Goal: Task Accomplishment & Management: Manage account settings

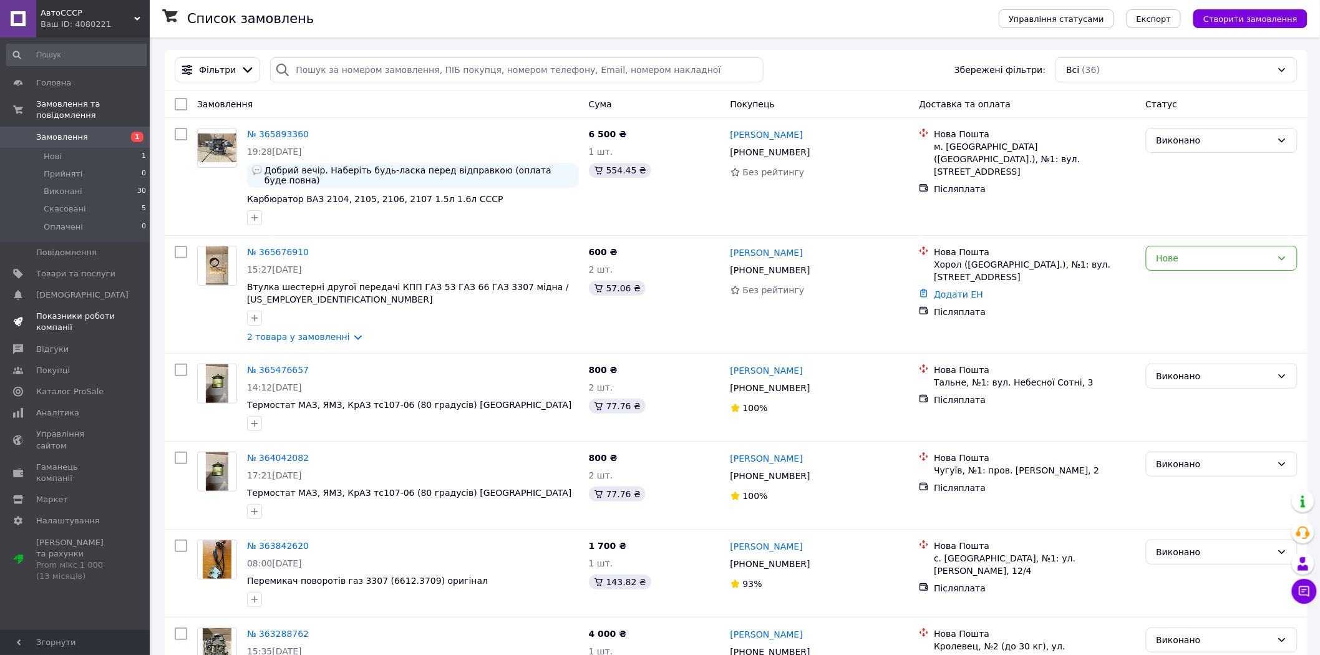
click at [72, 311] on span "Показники роботи компанії" at bounding box center [75, 322] width 79 height 22
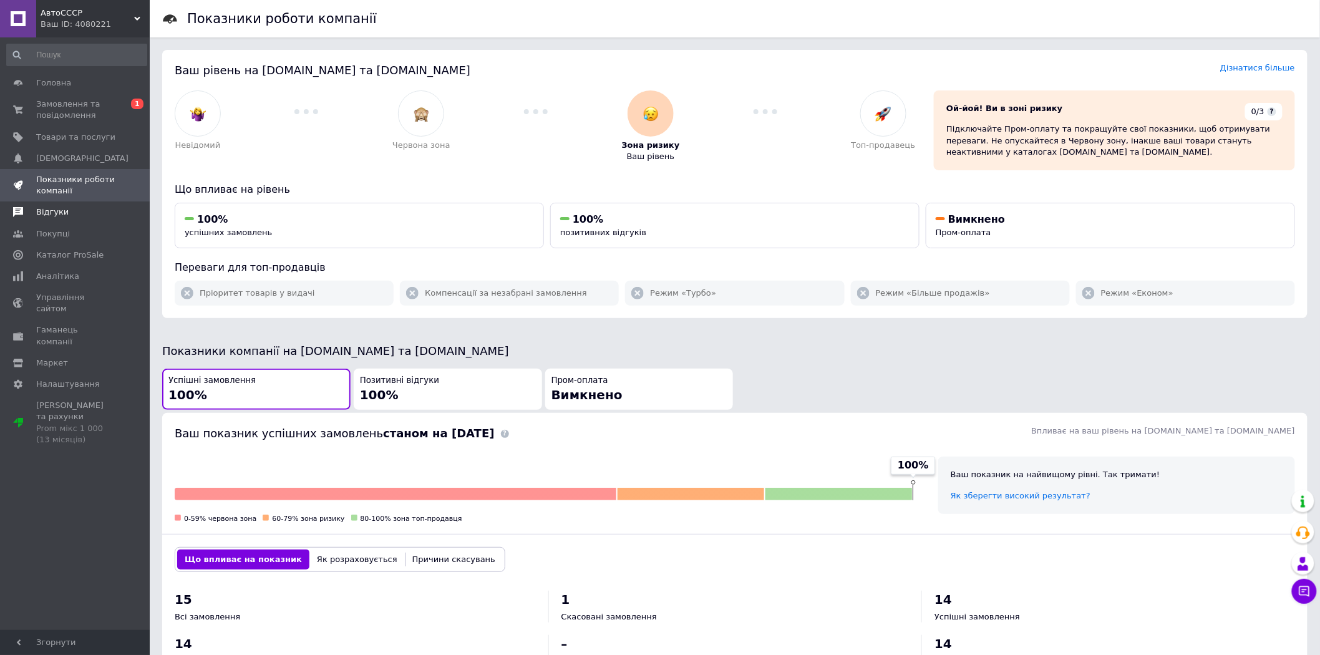
click at [79, 213] on span "Відгуки" at bounding box center [75, 212] width 79 height 11
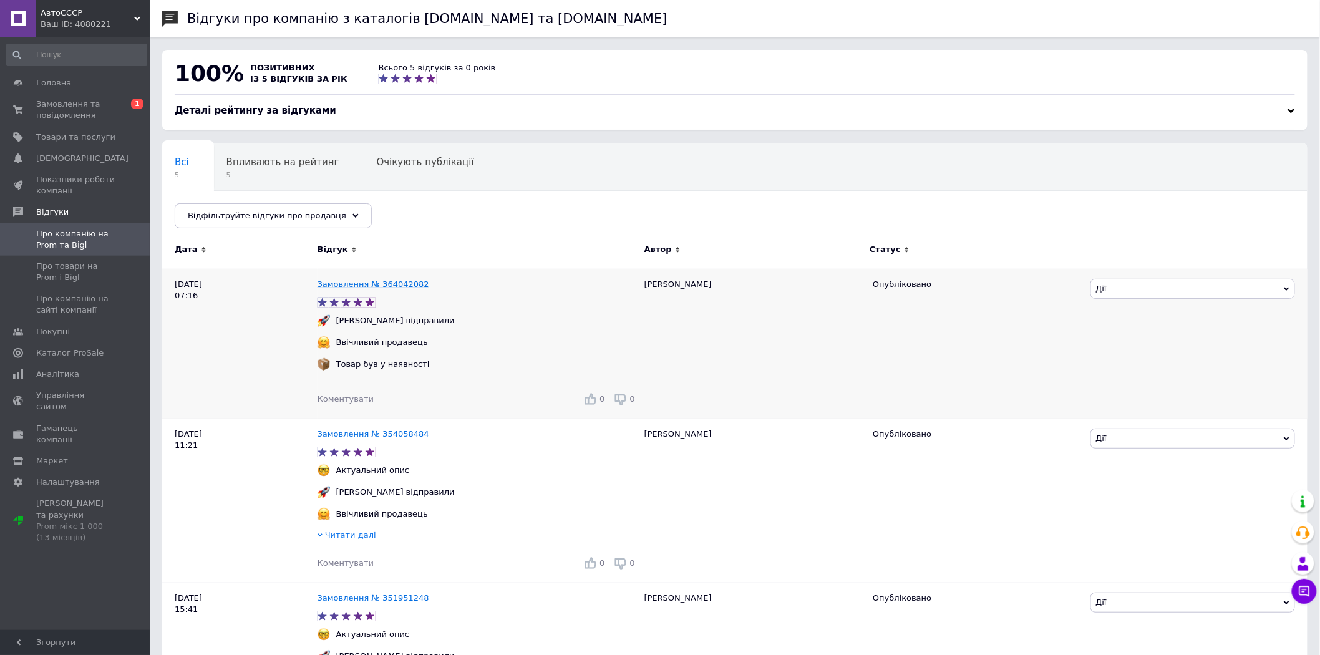
click at [377, 285] on link "Замовлення № 364042082" at bounding box center [374, 284] width 112 height 9
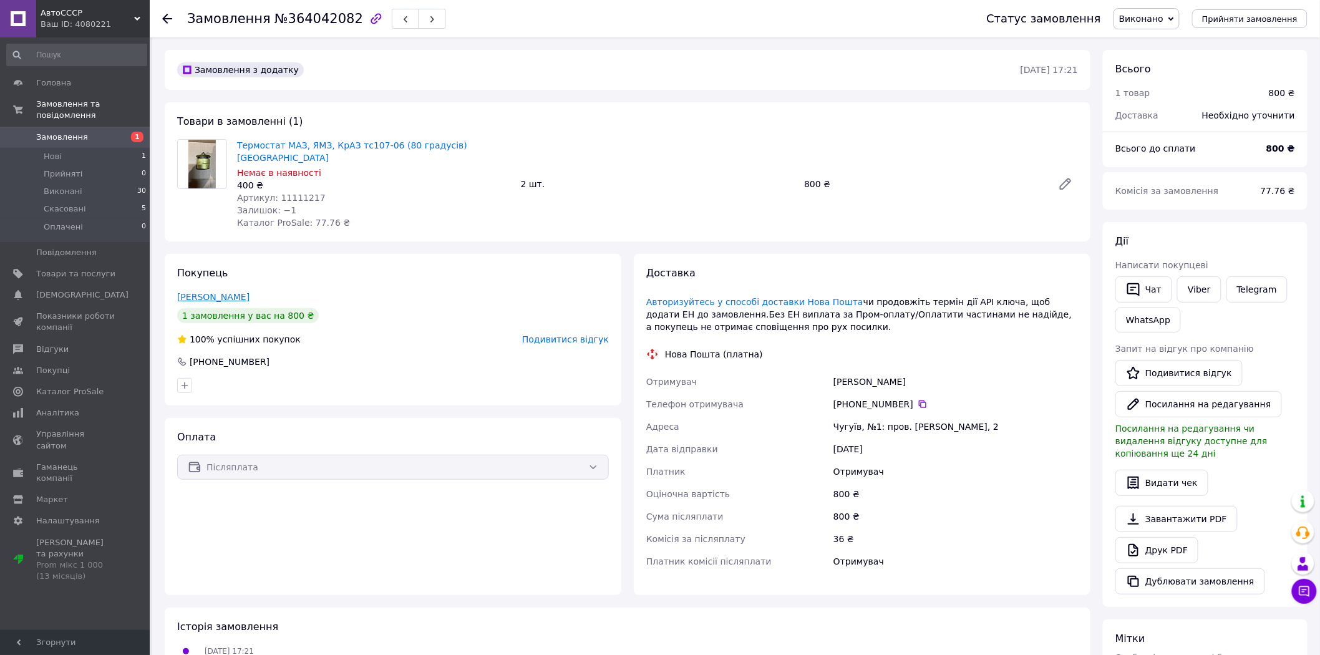
click at [217, 292] on link "Машкін Євгеній" at bounding box center [213, 297] width 72 height 10
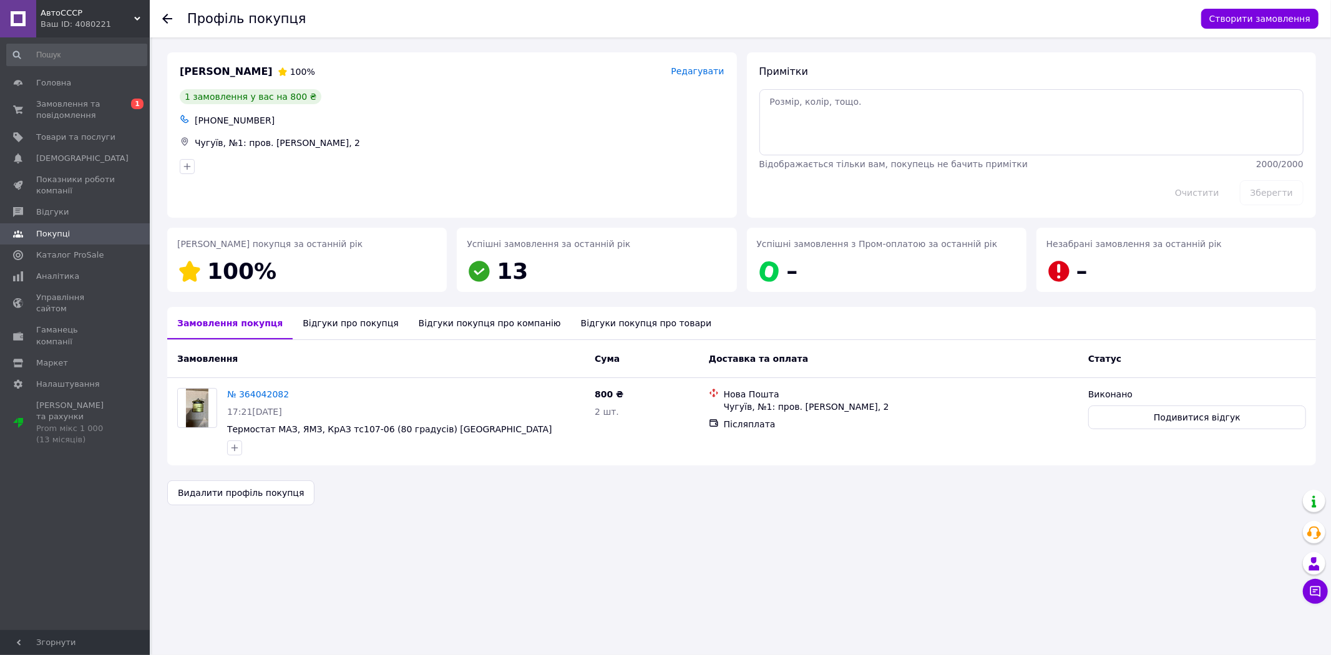
click at [321, 319] on div "Відгуки про покупця" at bounding box center [350, 323] width 115 height 32
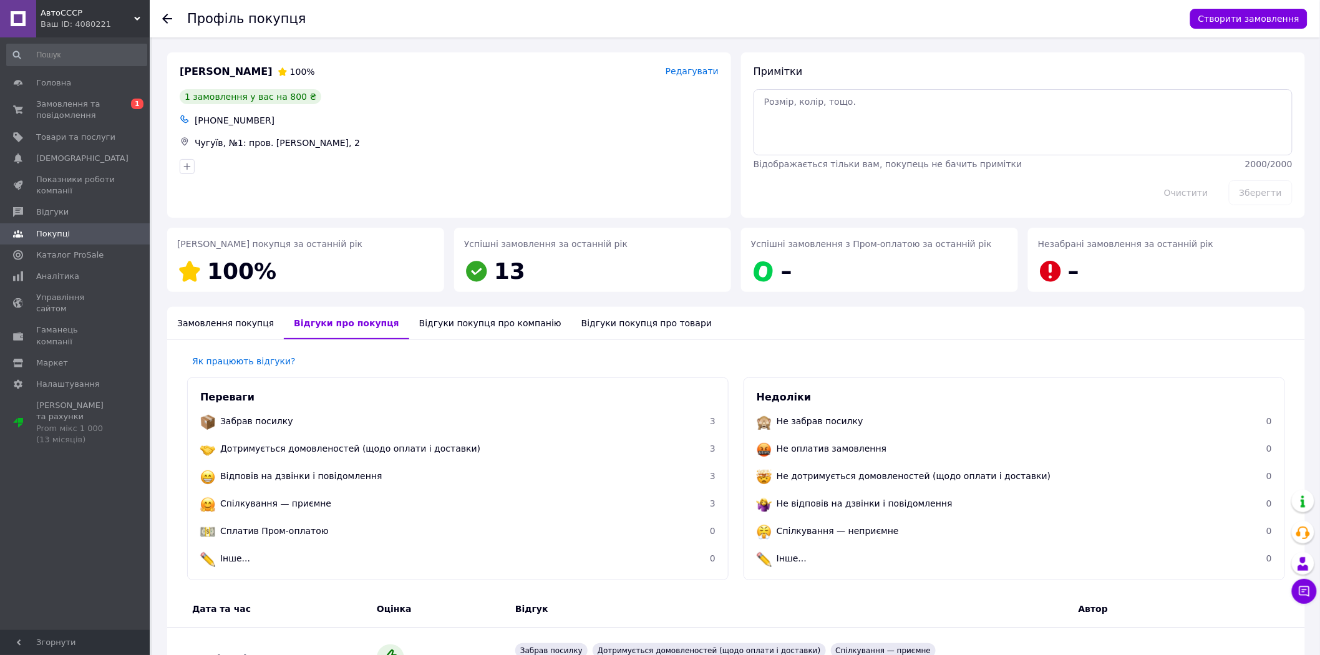
click at [197, 324] on div "Замовлення покупця" at bounding box center [225, 323] width 117 height 32
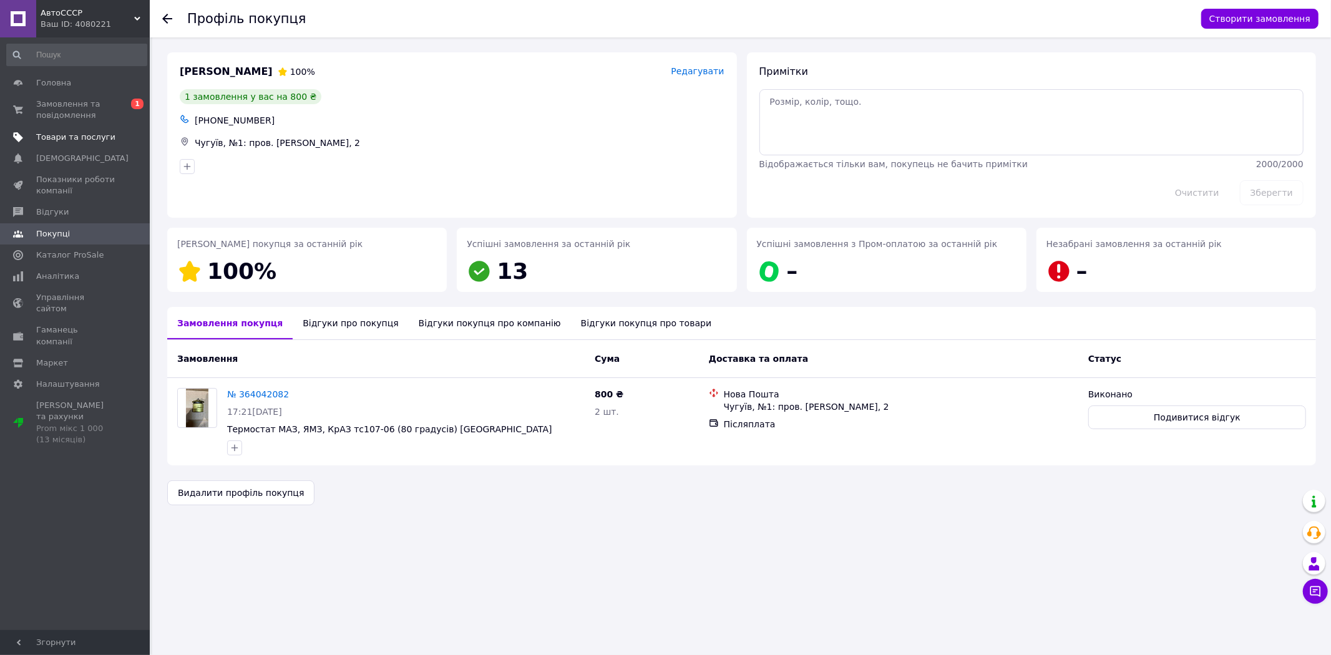
click at [64, 135] on span "Товари та послуги" at bounding box center [75, 137] width 79 height 11
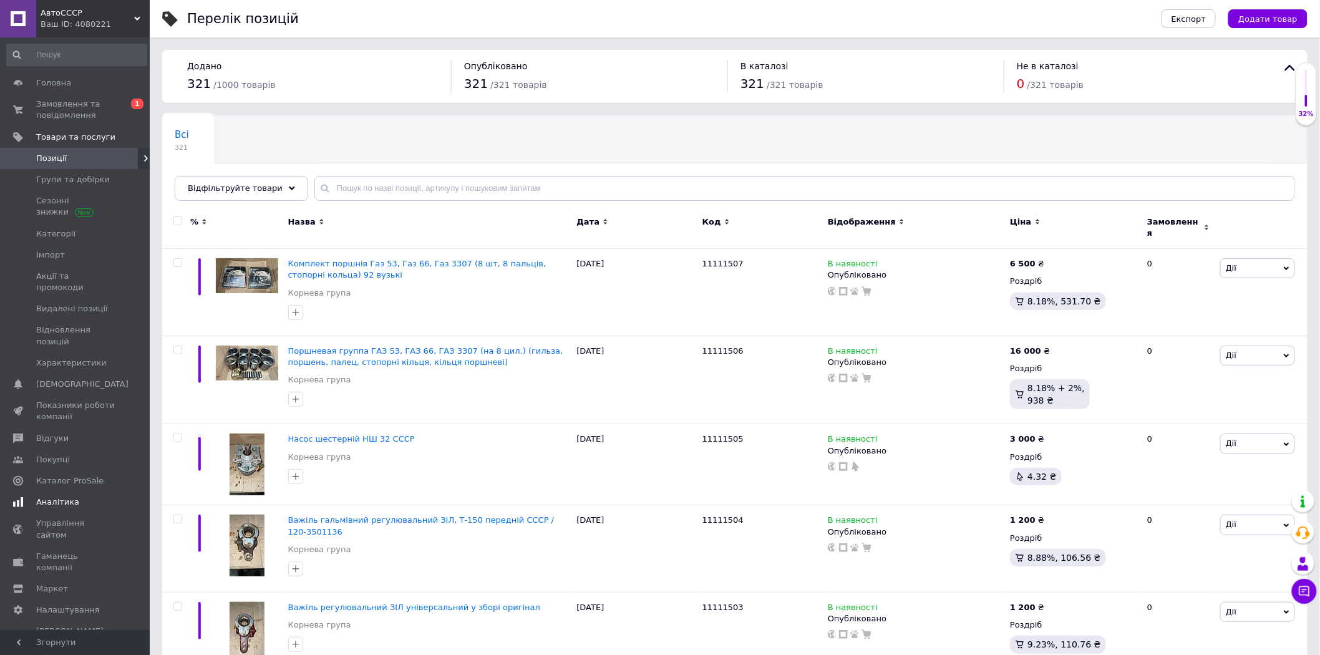
click at [75, 497] on span "Аналітика" at bounding box center [75, 502] width 79 height 11
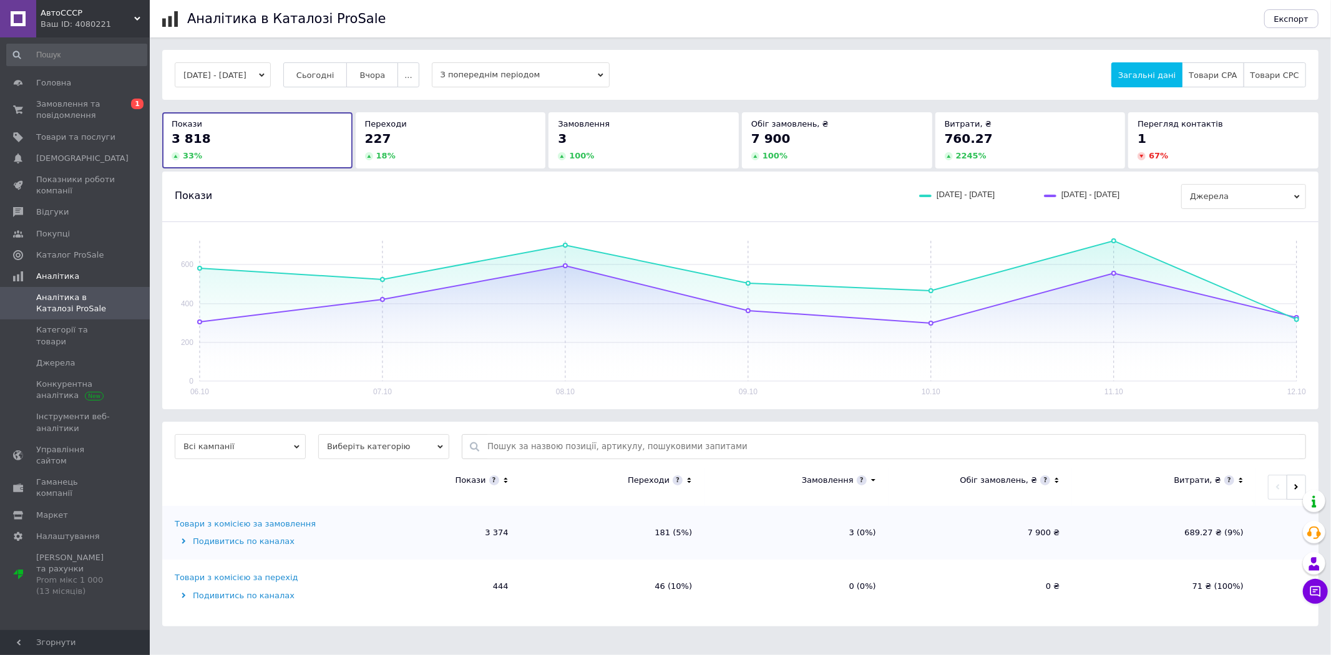
click at [447, 132] on div "227" at bounding box center [451, 138] width 172 height 17
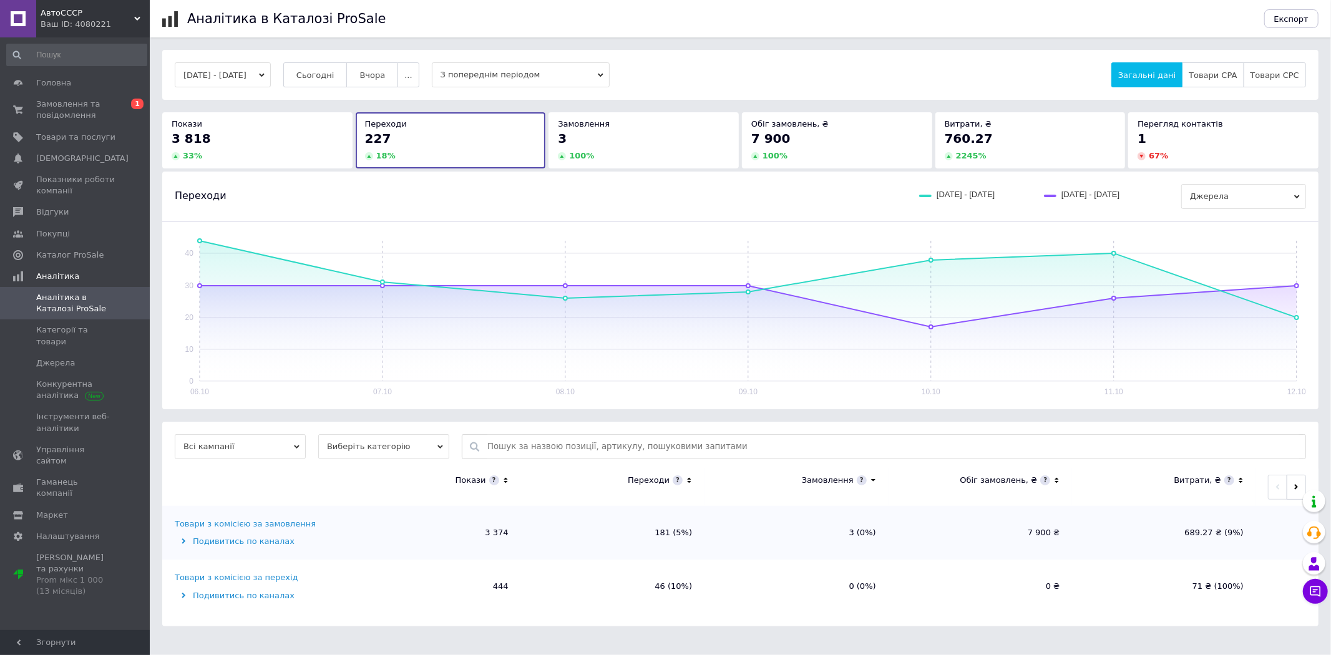
click at [308, 139] on div "3 818" at bounding box center [258, 138] width 172 height 17
